Goal: Check status

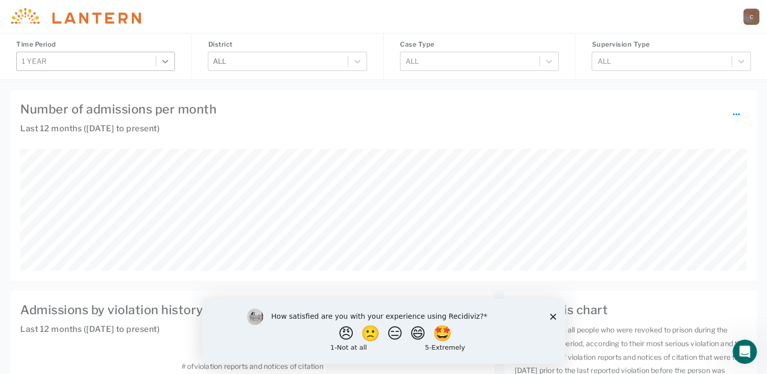
click at [168, 64] on icon at bounding box center [165, 61] width 10 height 10
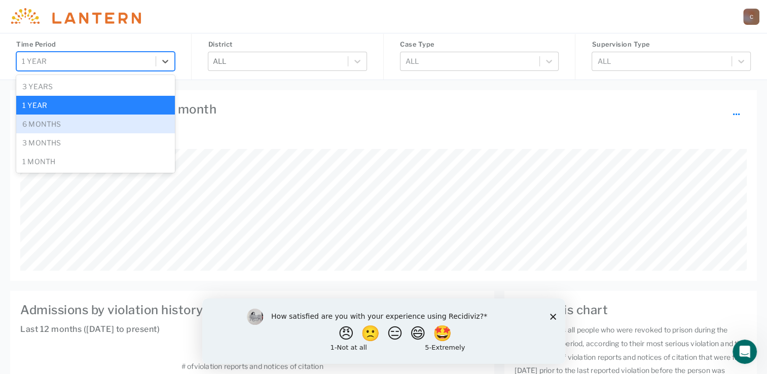
click at [137, 123] on div "6 months" at bounding box center [95, 124] width 159 height 19
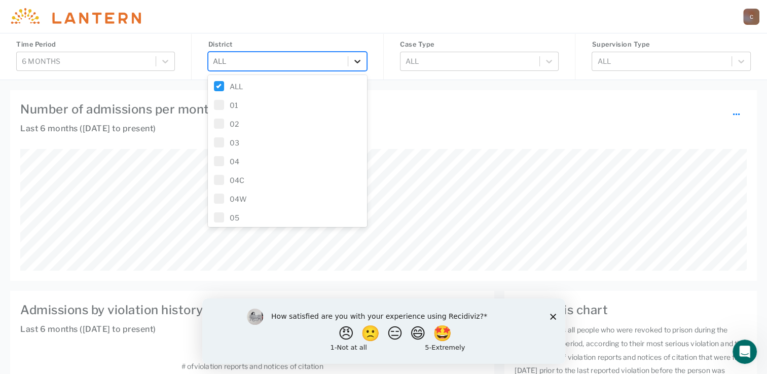
click at [363, 60] on div at bounding box center [357, 61] width 18 height 18
click at [223, 200] on span at bounding box center [219, 204] width 10 height 10
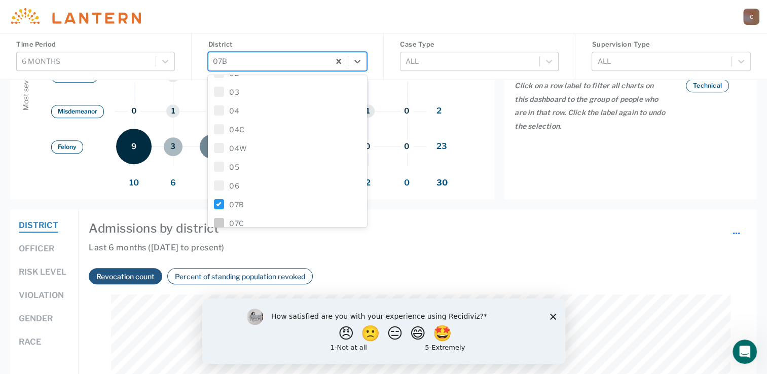
scroll to position [507, 0]
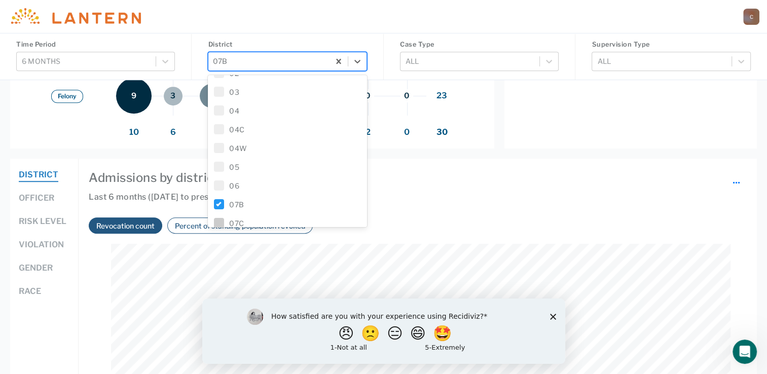
click at [552, 317] on polygon "Close survey" at bounding box center [553, 316] width 6 height 6
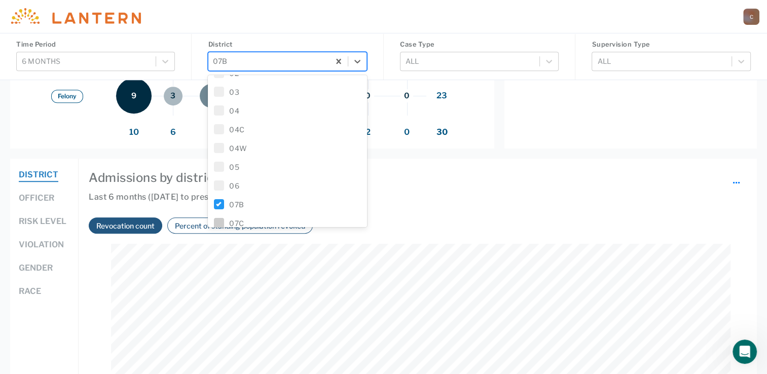
click at [42, 196] on button "Officer" at bounding box center [37, 198] width 36 height 13
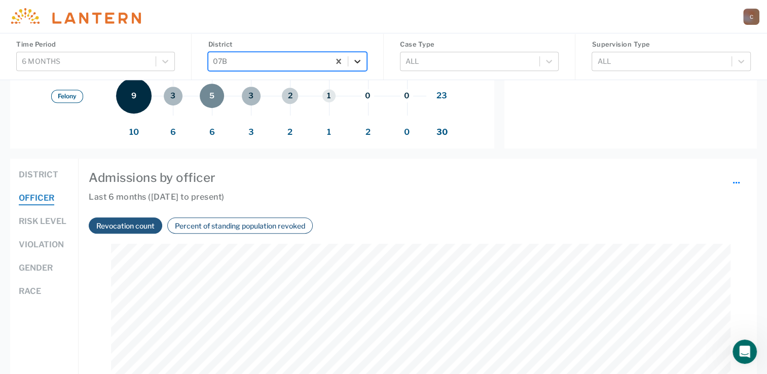
click at [357, 58] on icon at bounding box center [358, 61] width 10 height 10
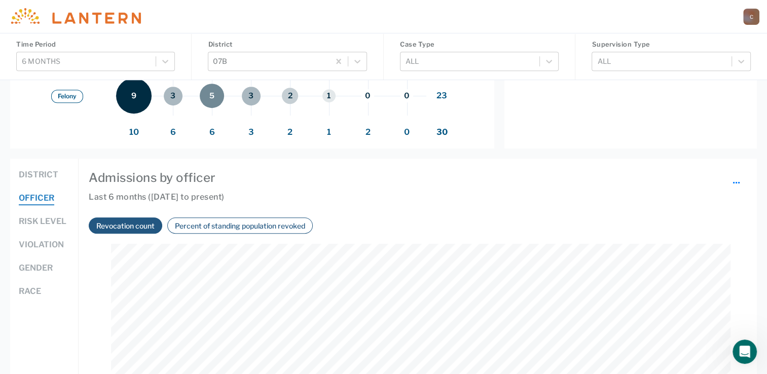
click at [241, 222] on button "Percent of standing population revoked" at bounding box center [240, 226] width 136 height 12
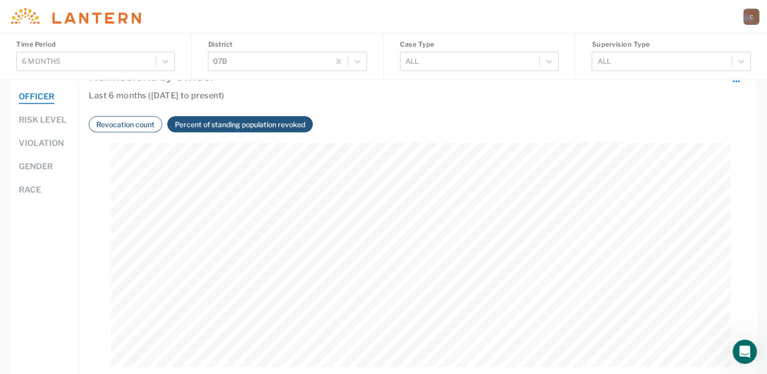
scroll to position [659, 0]
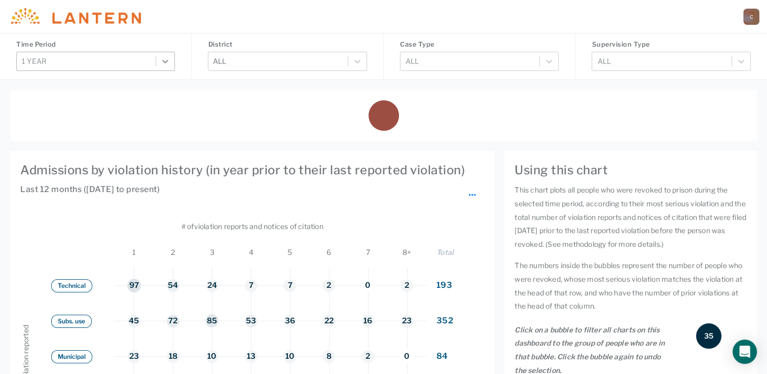
click at [165, 62] on icon at bounding box center [166, 62] width 6 height 4
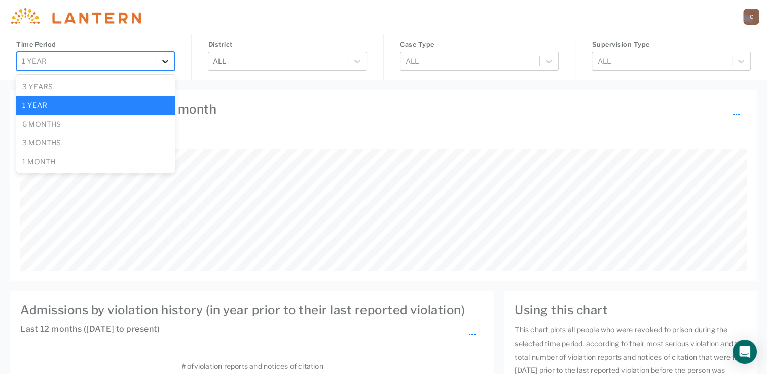
scroll to position [225, 620]
click at [105, 125] on div "6 months" at bounding box center [95, 124] width 159 height 19
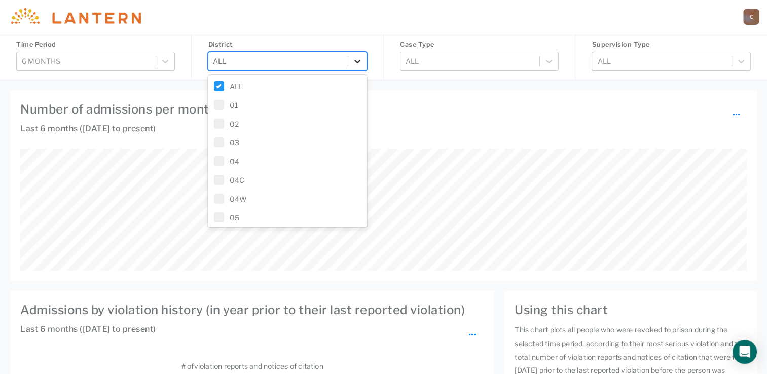
click at [361, 66] on div at bounding box center [357, 61] width 18 height 18
click at [219, 201] on span at bounding box center [219, 197] width 10 height 10
click at [361, 67] on div at bounding box center [357, 61] width 18 height 18
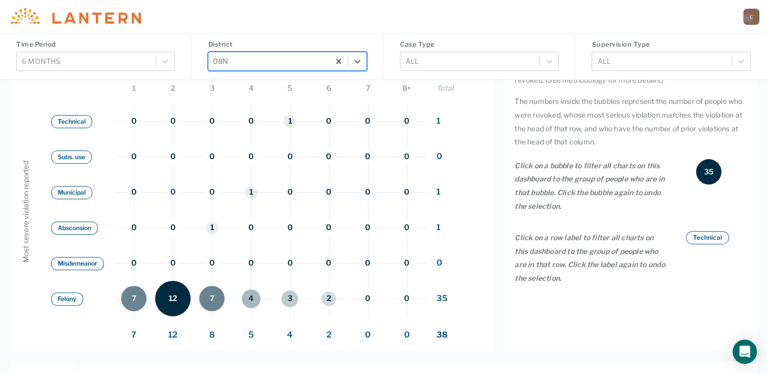
scroll to position [406, 0]
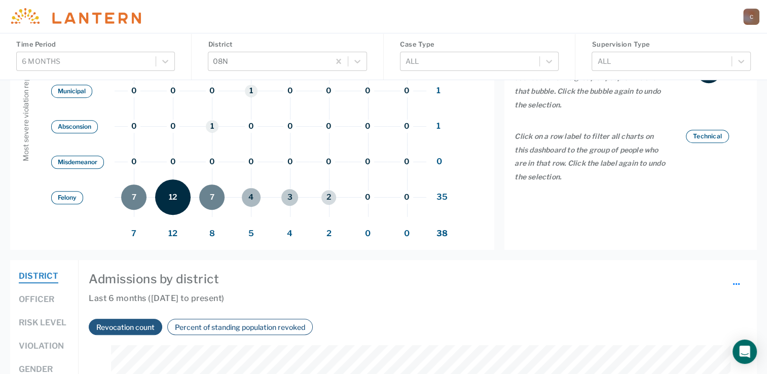
click at [32, 299] on button "Officer" at bounding box center [37, 300] width 36 height 13
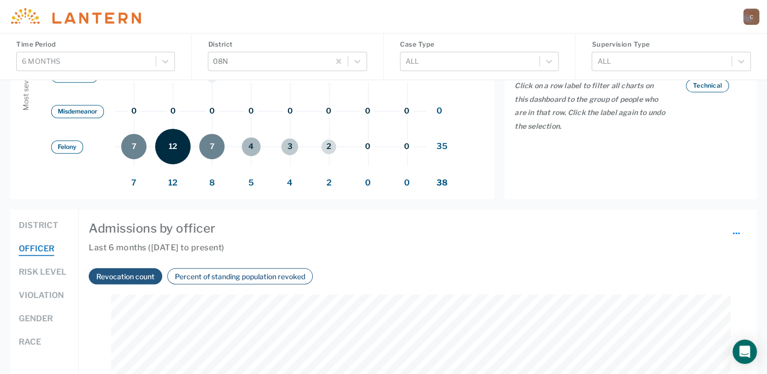
click at [265, 273] on button "Percent of standing population revoked" at bounding box center [240, 277] width 136 height 12
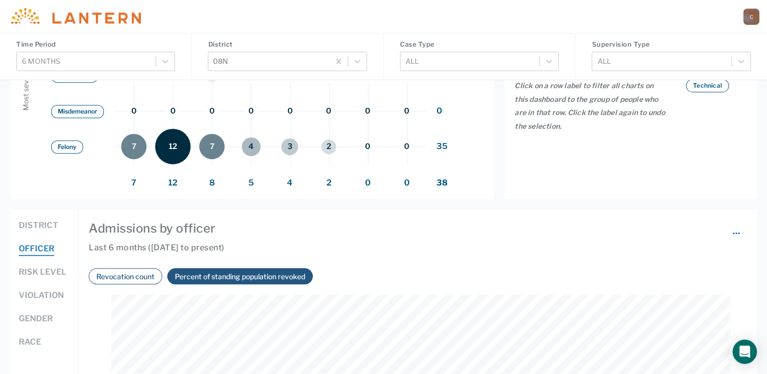
scroll to position [609, 0]
